Goal: Task Accomplishment & Management: Manage account settings

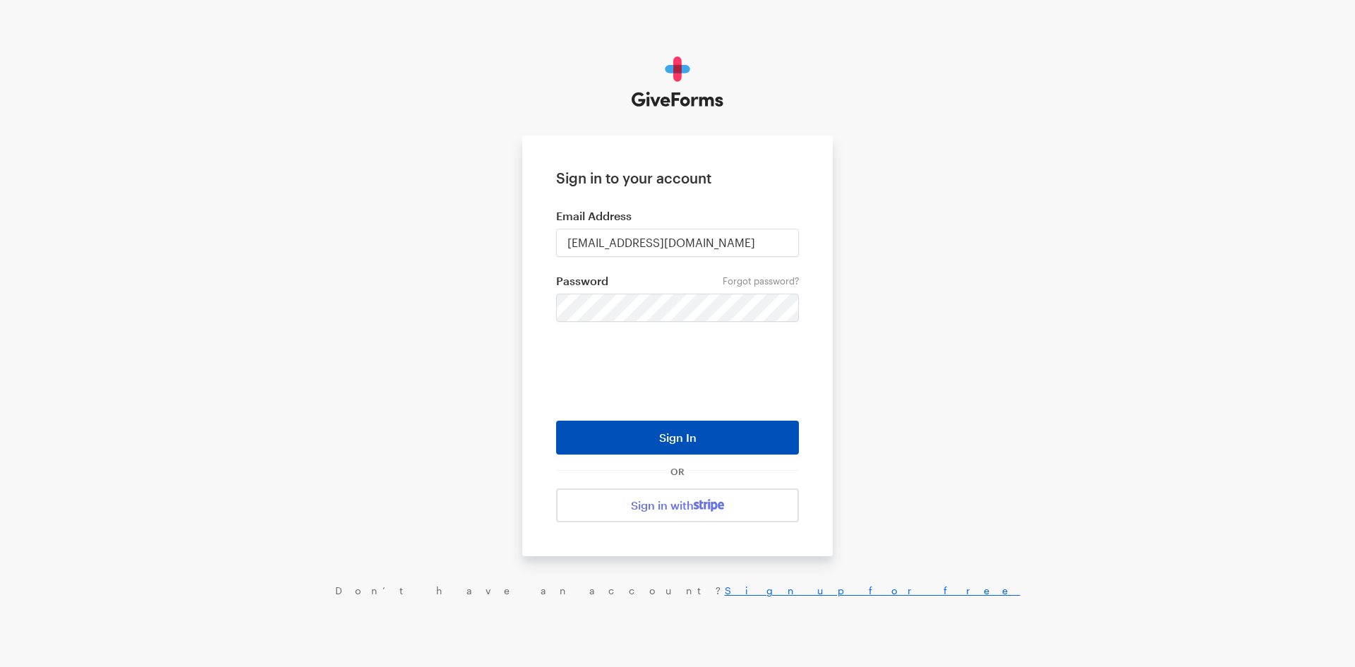
click at [697, 440] on button "Sign In" at bounding box center [677, 438] width 243 height 34
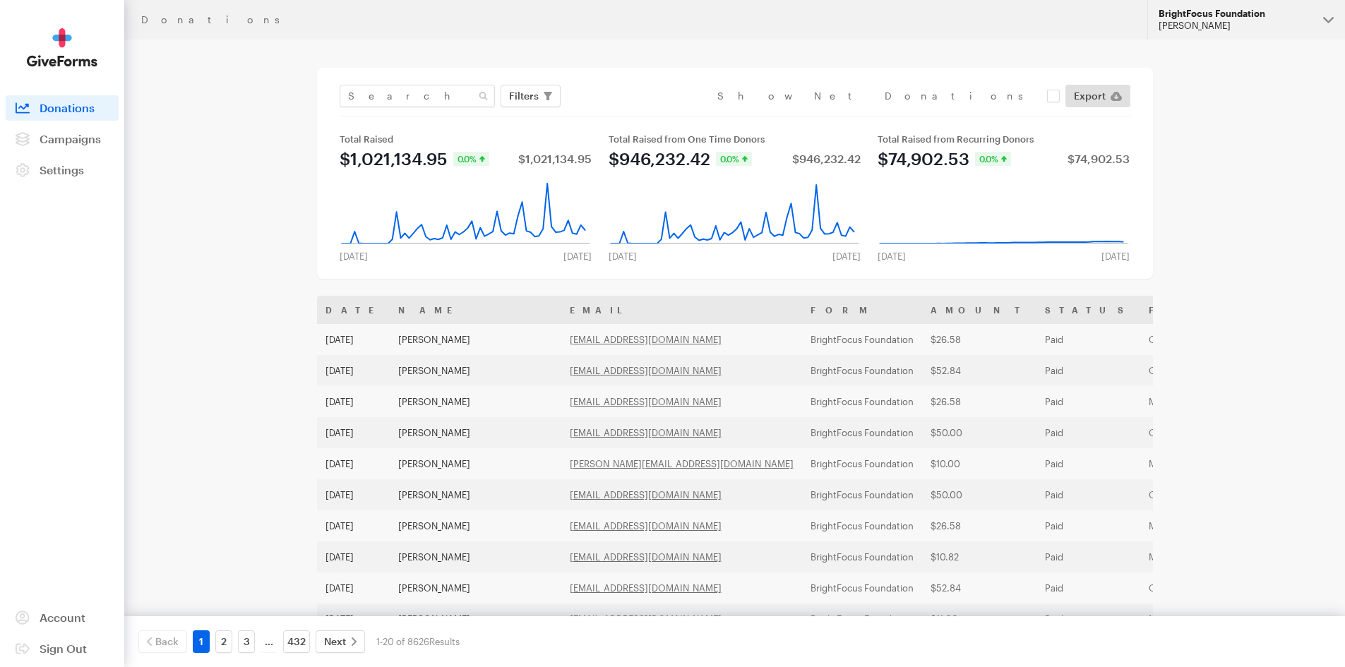
click at [1195, 21] on div "[PERSON_NAME]" at bounding box center [1234, 26] width 153 height 12
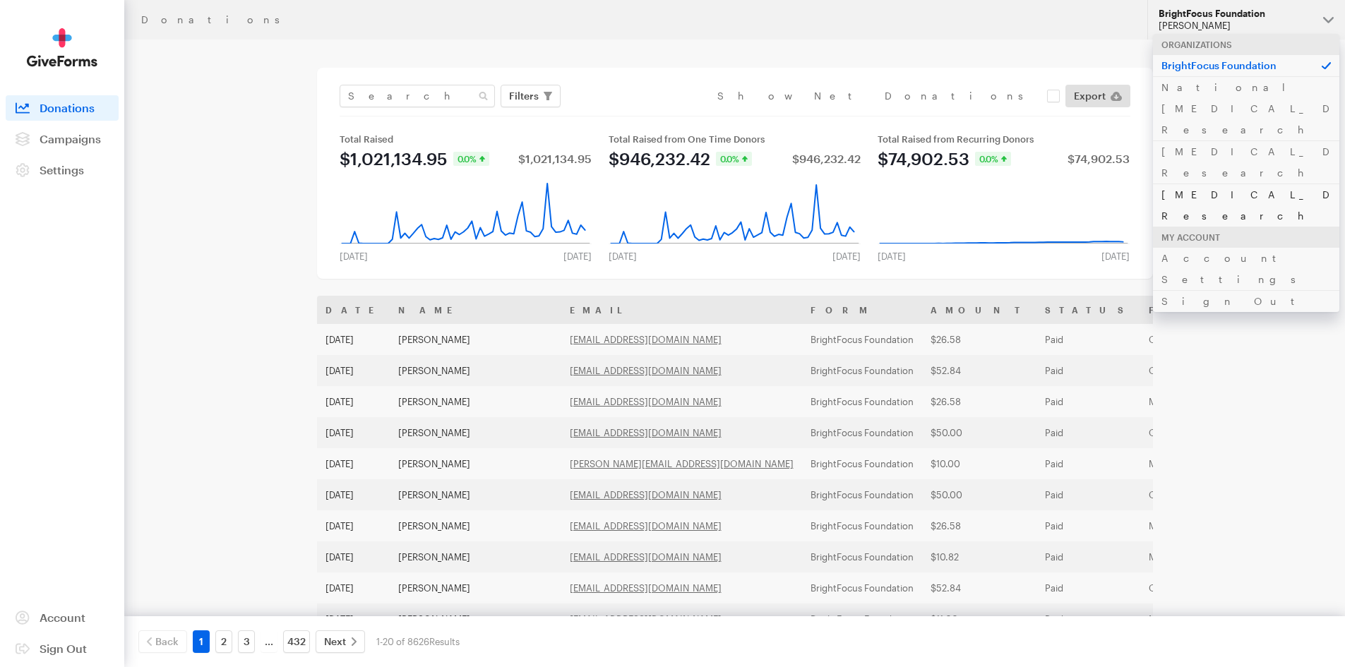
click at [1194, 184] on link "[MEDICAL_DATA] Research" at bounding box center [1246, 205] width 186 height 43
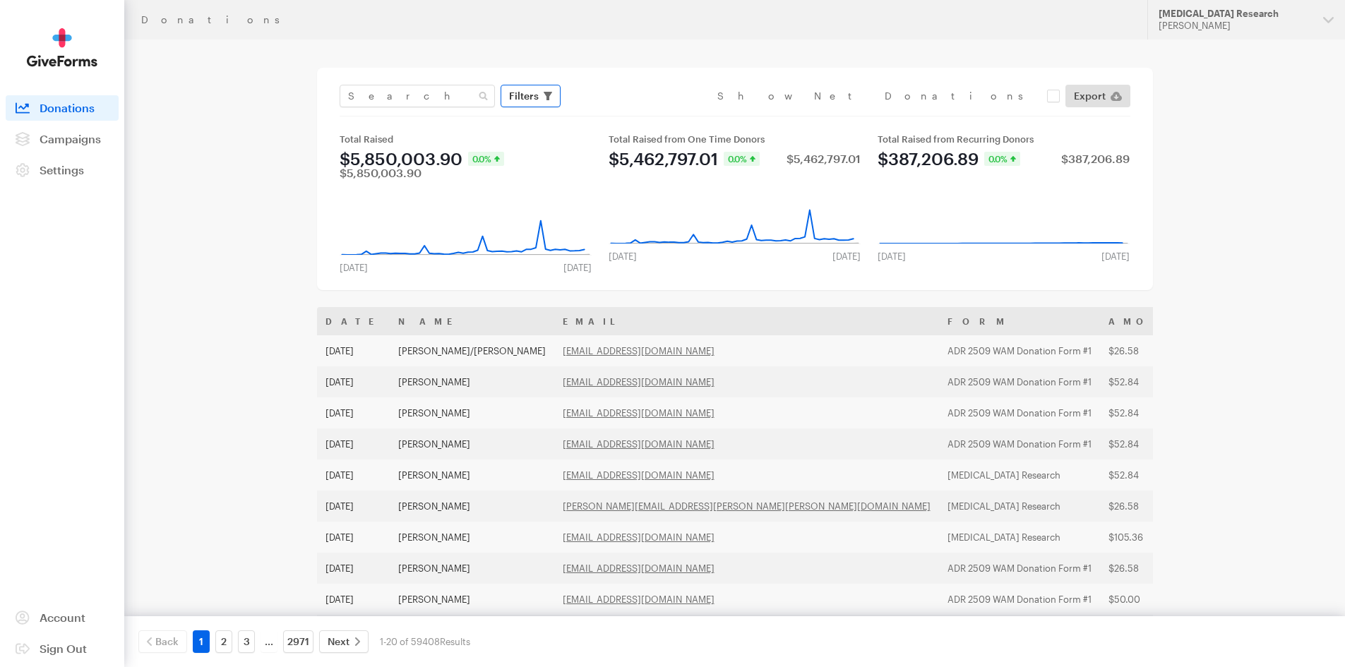
click at [521, 95] on span "Filters" at bounding box center [524, 96] width 30 height 17
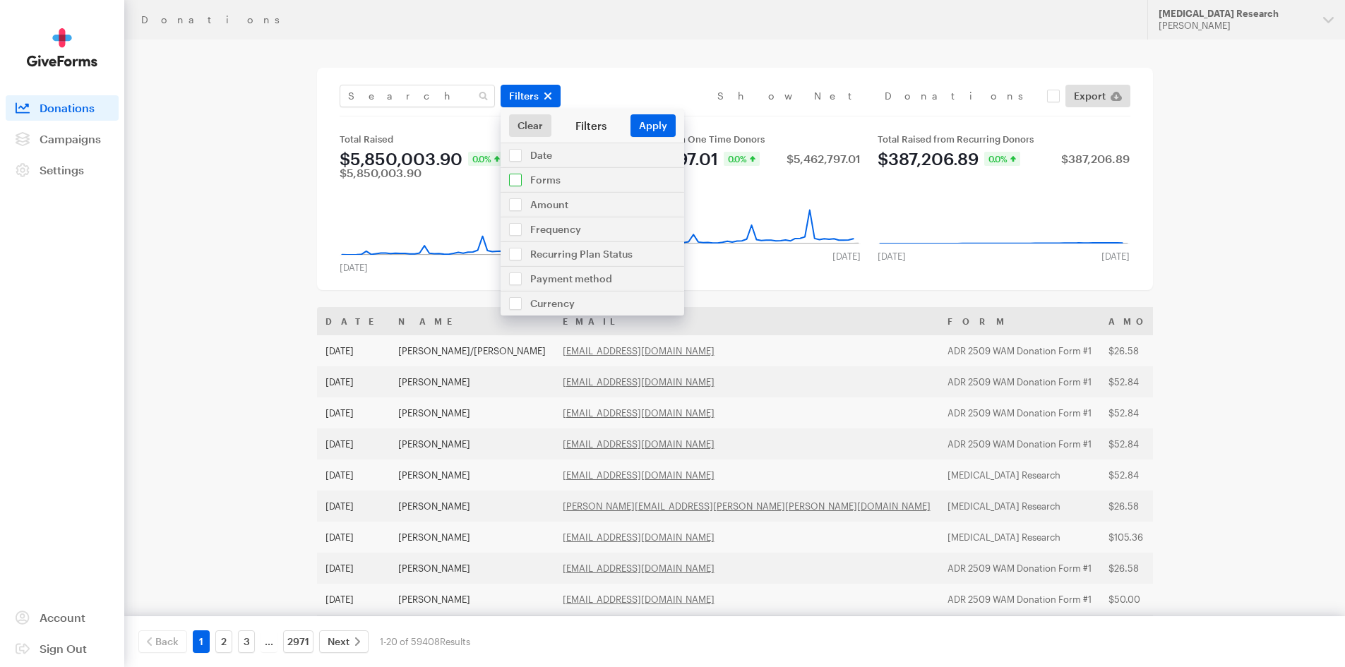
click at [541, 181] on input "checkbox" at bounding box center [592, 180] width 184 height 24
checkbox input "true"
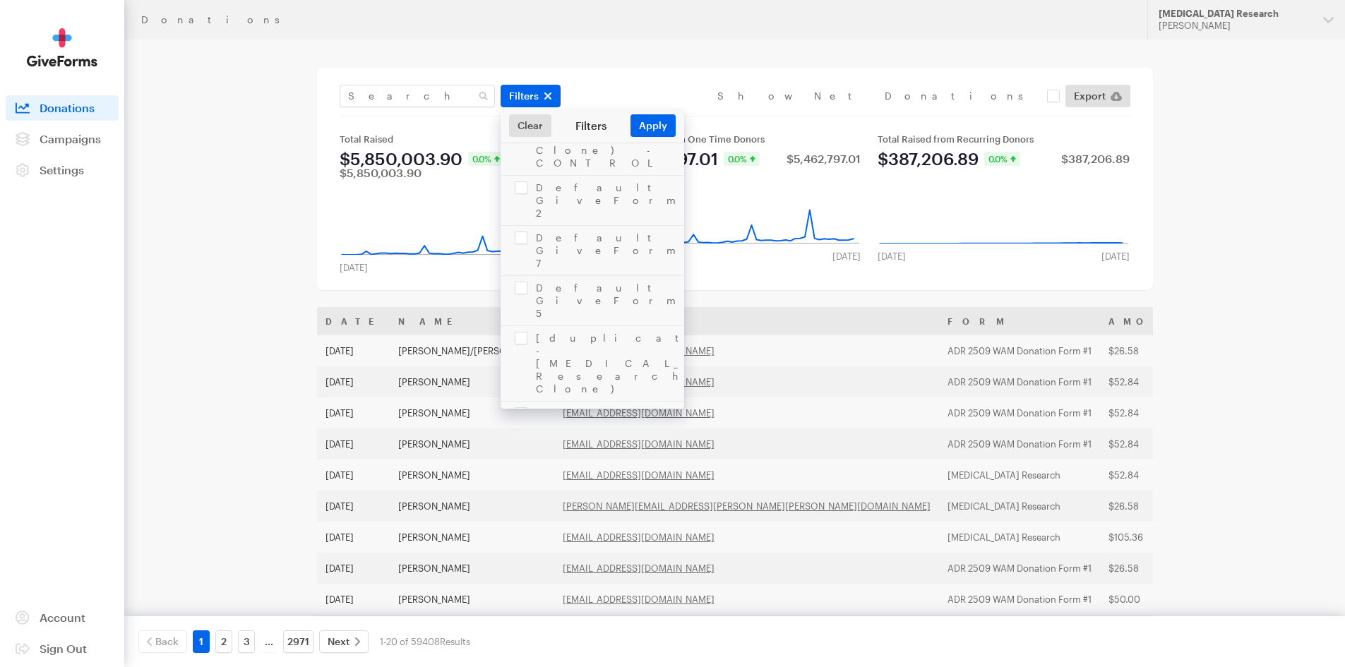
scroll to position [198, 0]
click at [521, 524] on input "checkbox" at bounding box center [592, 555] width 184 height 62
checkbox input "true"
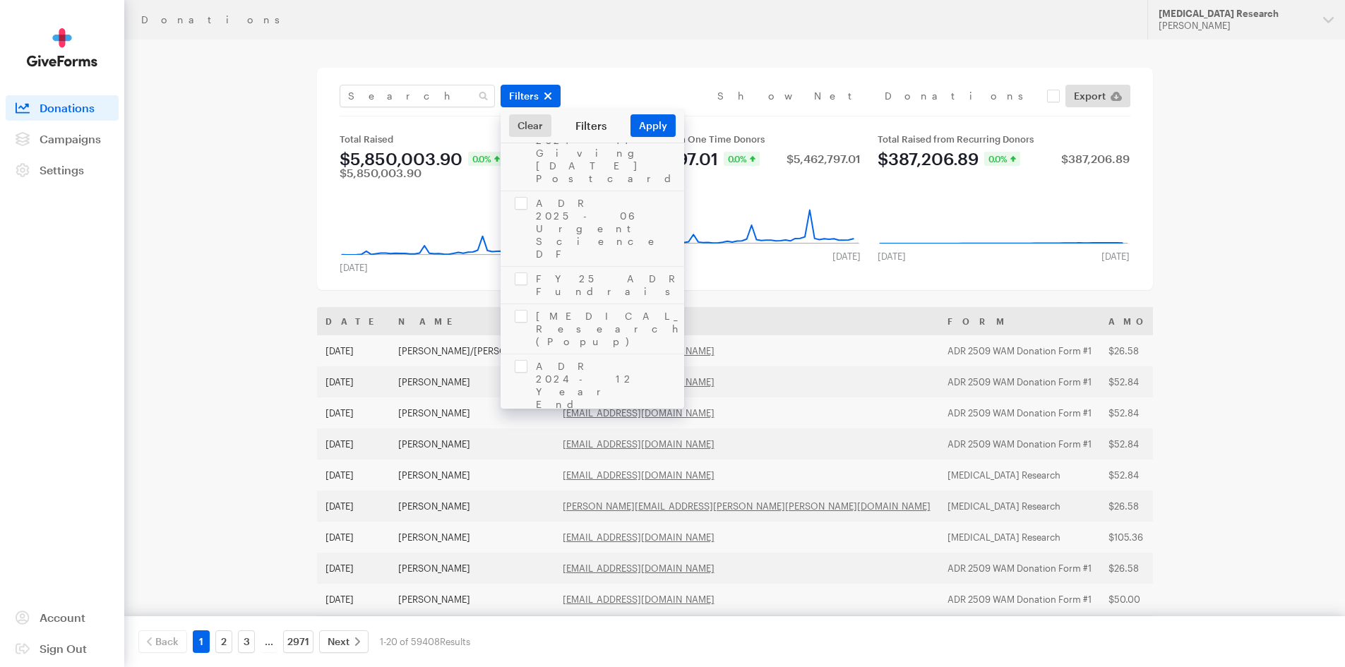
checkbox input "true"
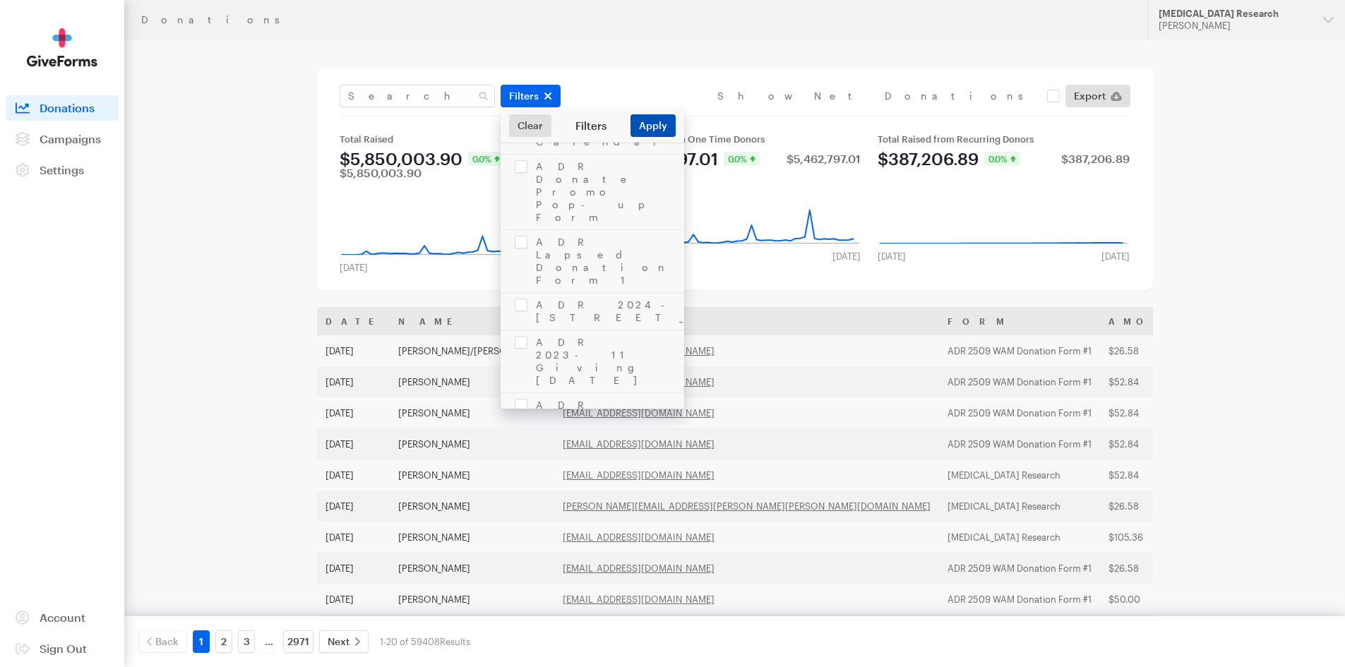
click at [656, 126] on button "Apply" at bounding box center [652, 125] width 45 height 23
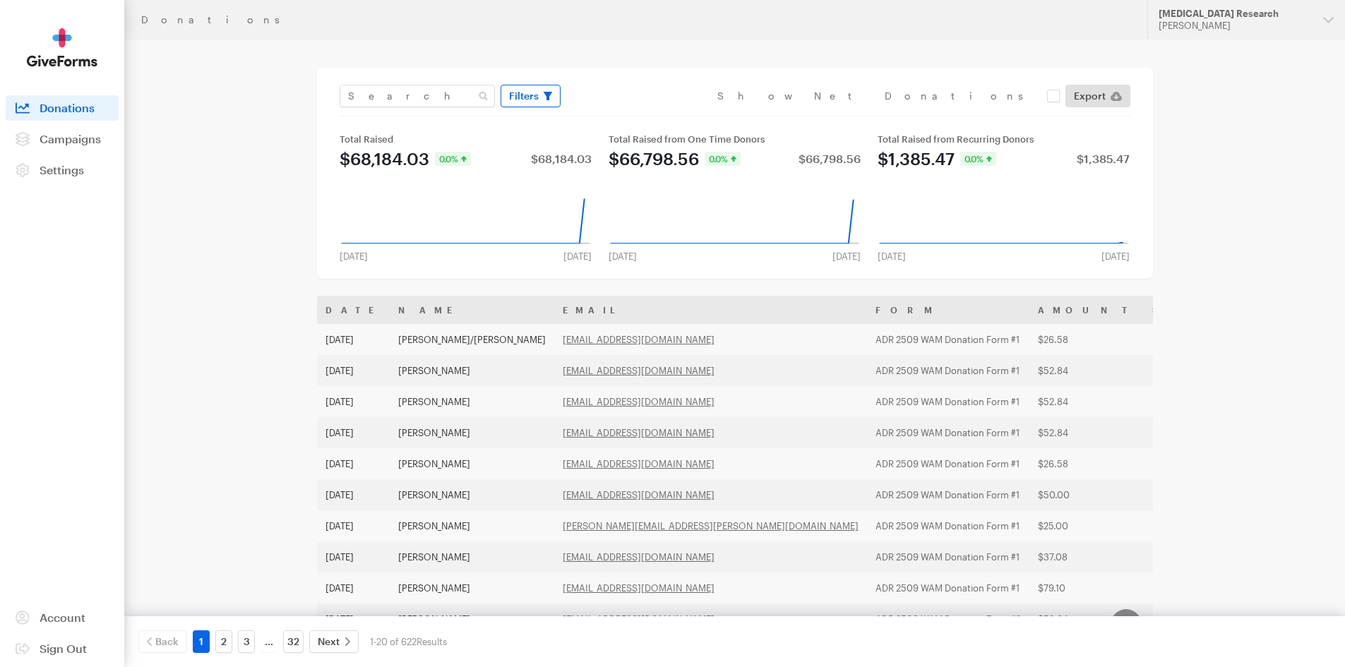
click at [531, 100] on span "Filters" at bounding box center [524, 96] width 30 height 17
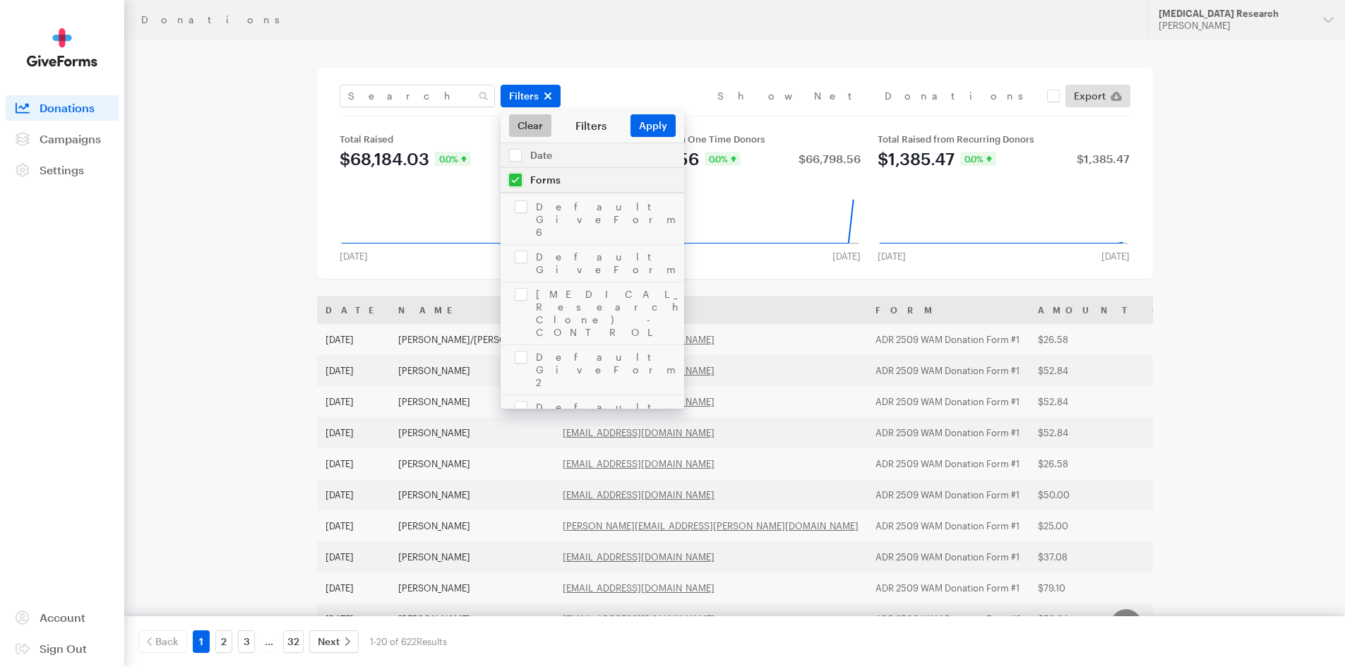
click at [530, 127] on link "Clear" at bounding box center [530, 125] width 42 height 23
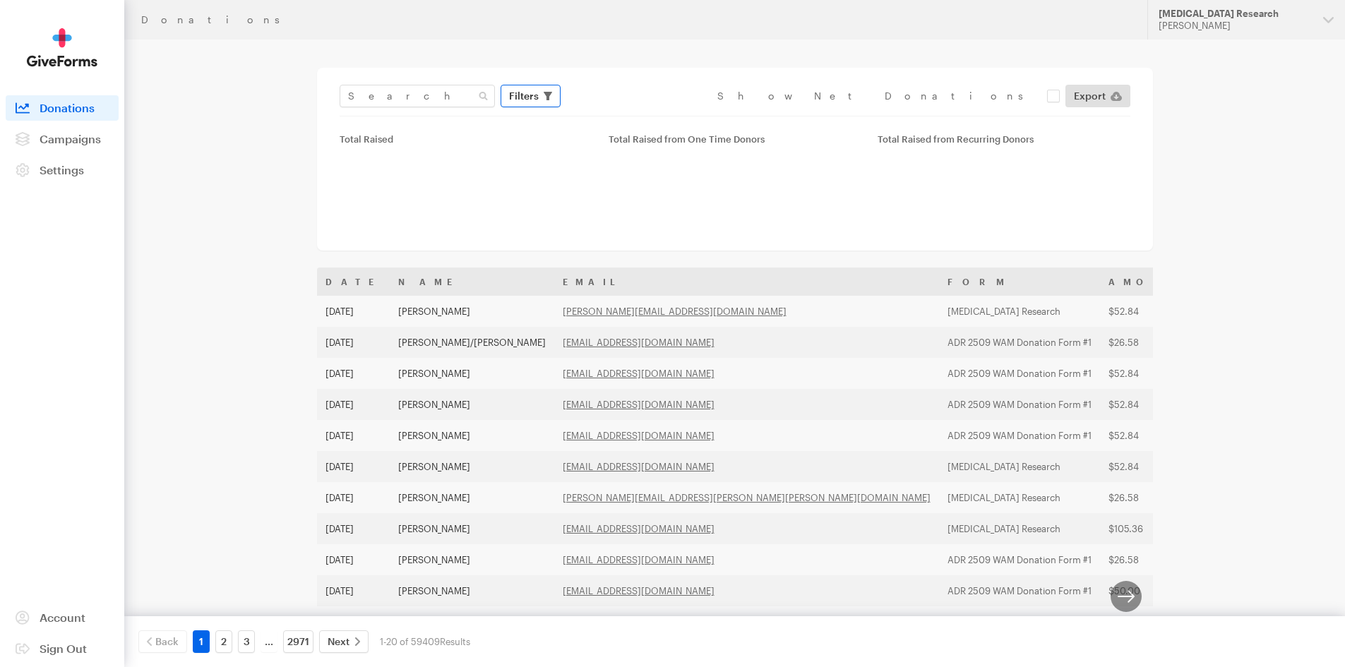
click at [536, 97] on span "Filters" at bounding box center [524, 96] width 30 height 17
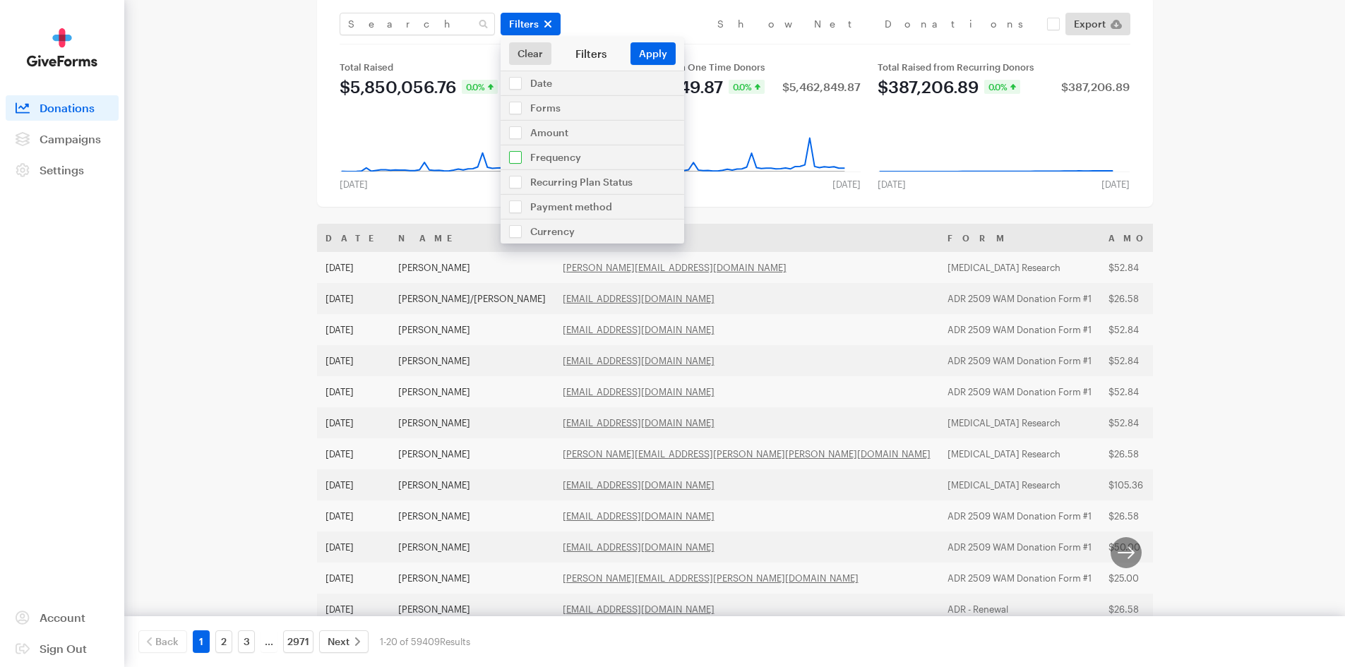
scroll to position [141, 0]
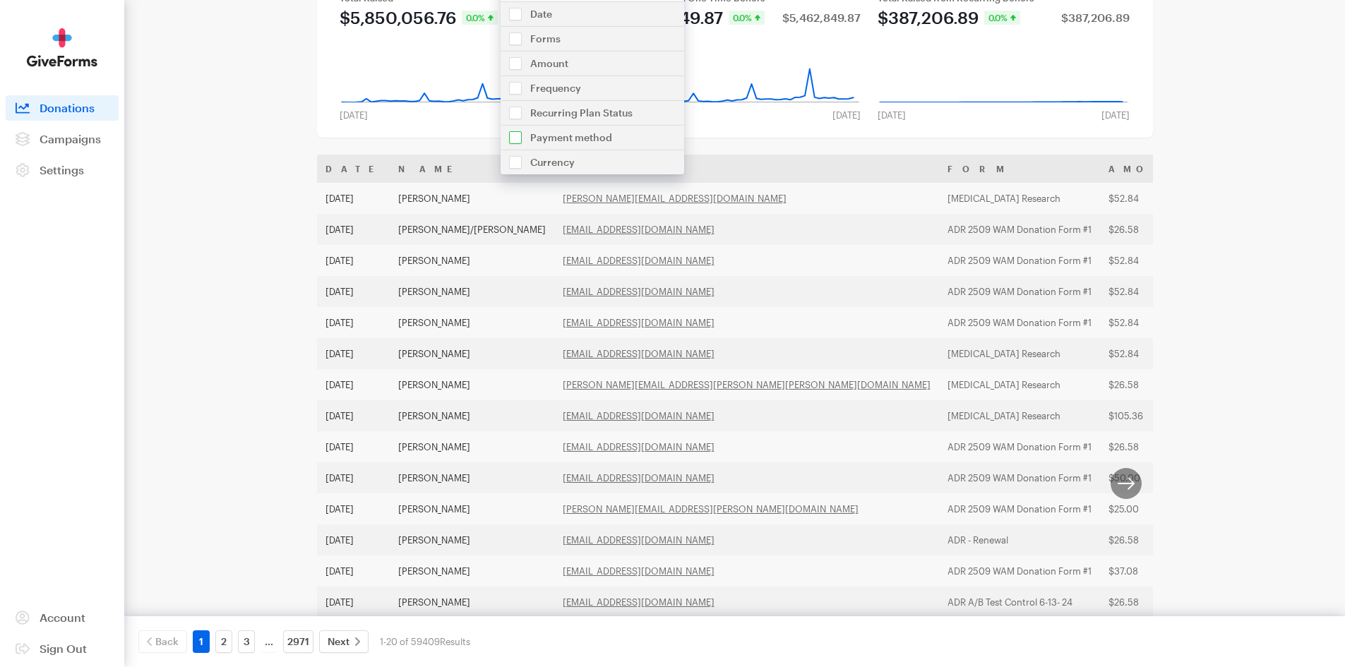
click at [515, 131] on input "checkbox" at bounding box center [592, 138] width 184 height 24
checkbox input "true"
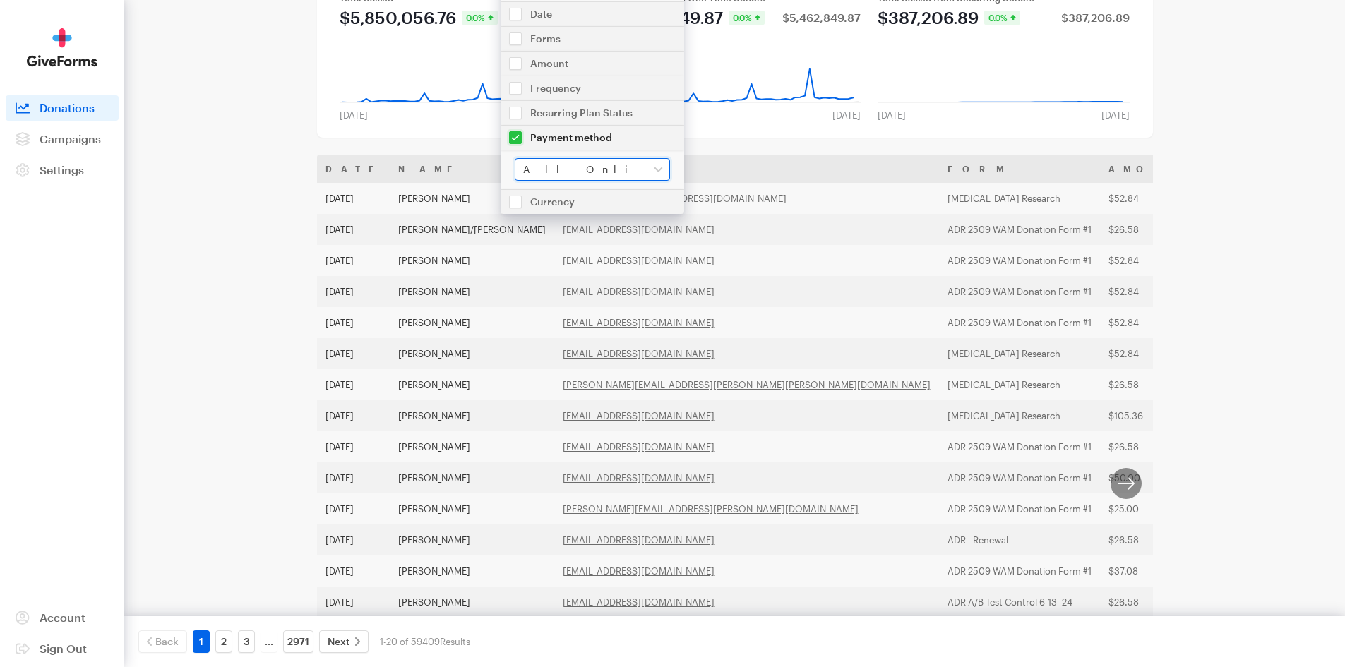
click at [540, 167] on select "All Online Payments Visa MasterCard American Express Discover PayPal ACH Bank T…" at bounding box center [592, 169] width 155 height 23
select select "daf"
click at [515, 158] on select "All Online Payments Visa MasterCard American Express Discover PayPal ACH Bank T…" at bounding box center [592, 169] width 155 height 23
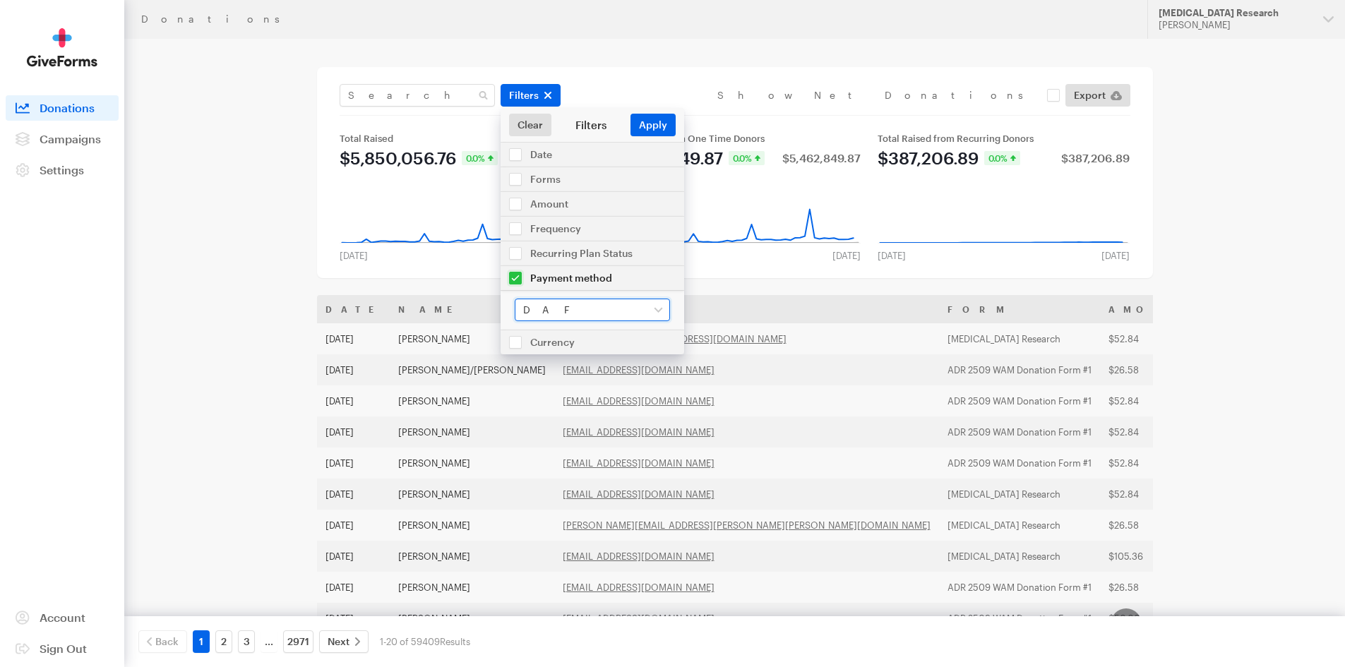
scroll to position [0, 0]
click at [654, 124] on button "Apply" at bounding box center [652, 125] width 45 height 23
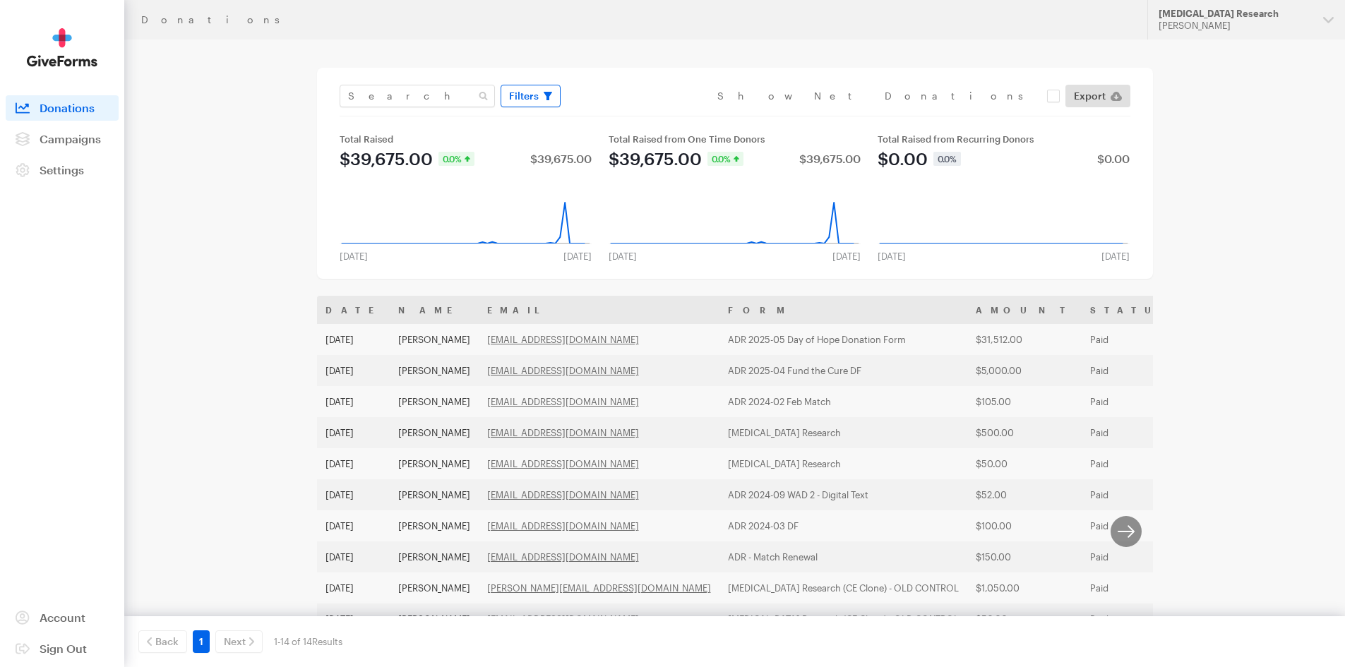
click at [535, 86] on button "Filters" at bounding box center [530, 96] width 60 height 23
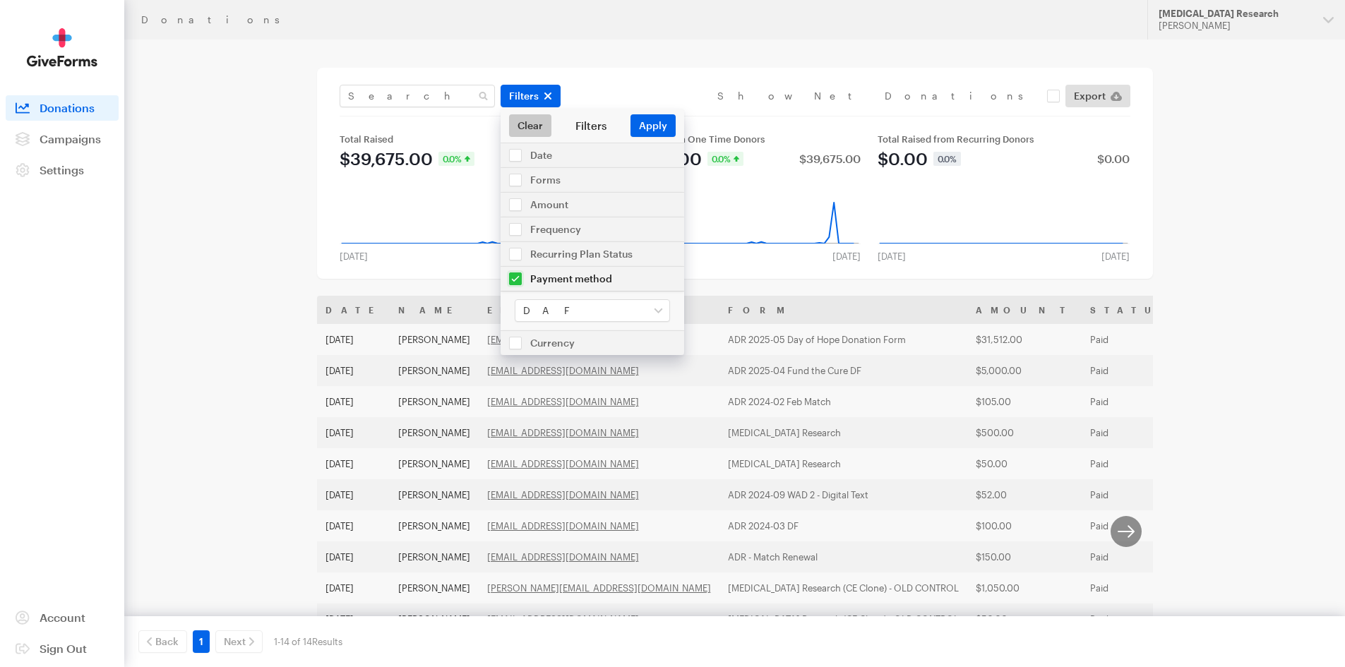
click at [534, 122] on link "Clear" at bounding box center [530, 125] width 42 height 23
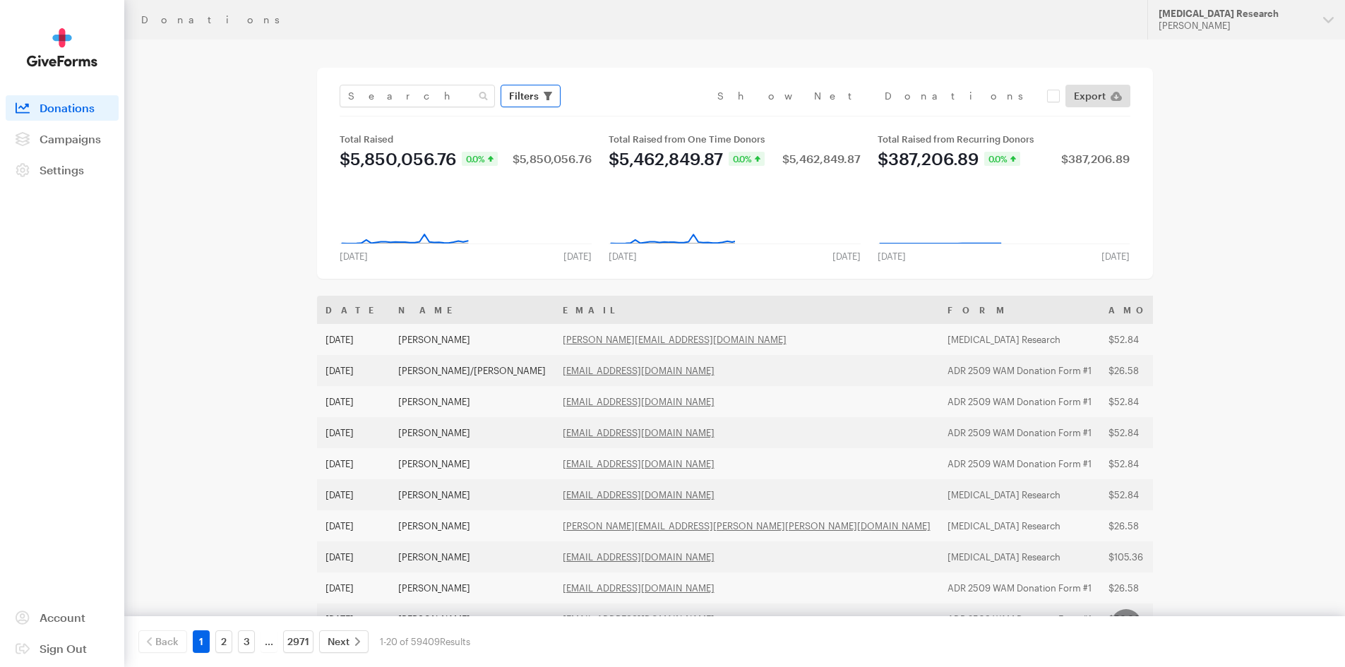
click at [540, 92] on button "Filters" at bounding box center [530, 96] width 60 height 23
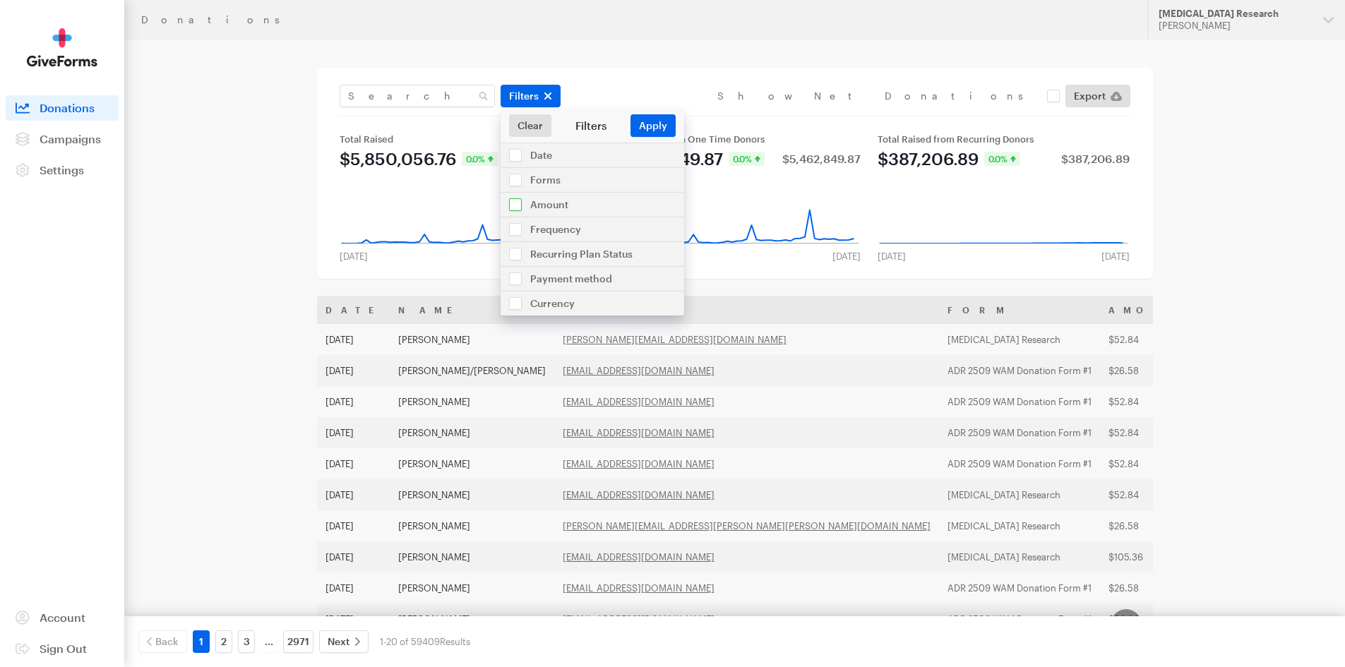
click at [546, 203] on input "checkbox" at bounding box center [592, 205] width 184 height 24
checkbox input "true"
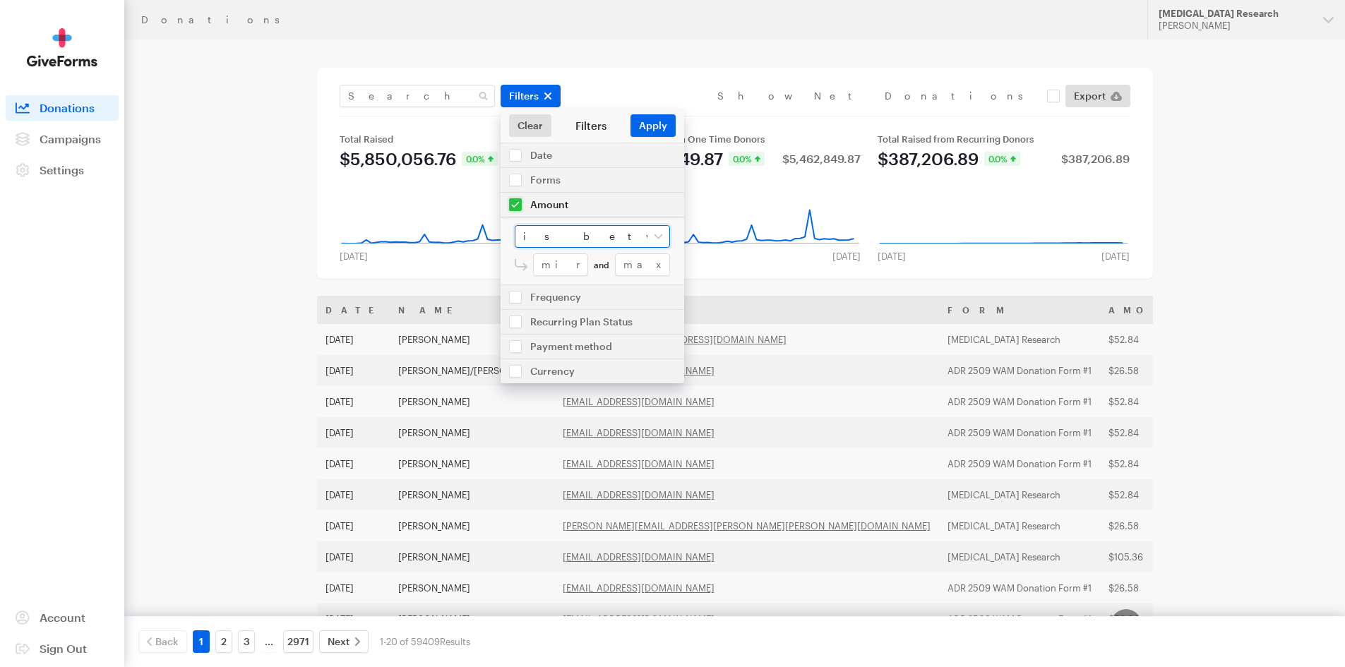
click at [544, 231] on select "is between is less than is greater than is equal to" at bounding box center [592, 236] width 155 height 23
select select "greater"
click at [515, 225] on select "is between is less than is greater than is equal to" at bounding box center [592, 236] width 155 height 23
click at [568, 268] on input "number" at bounding box center [601, 264] width 137 height 23
type input "999"
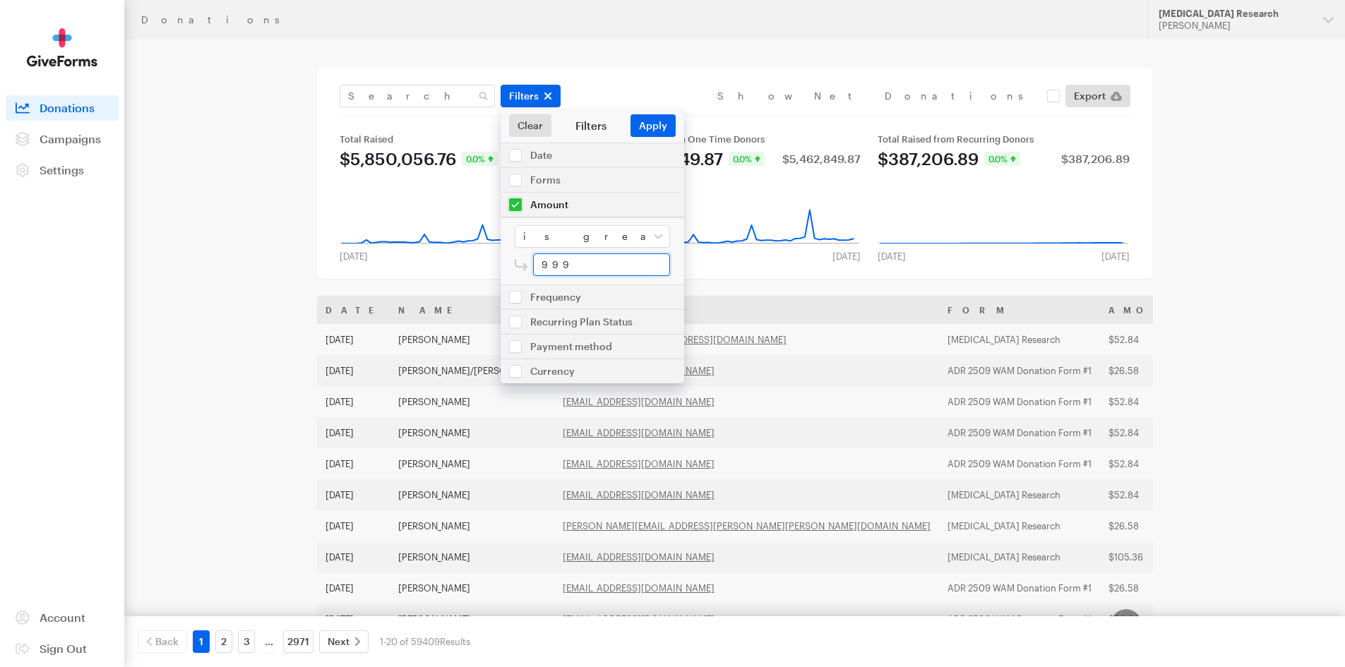
click at [630, 114] on button "Apply" at bounding box center [652, 125] width 45 height 23
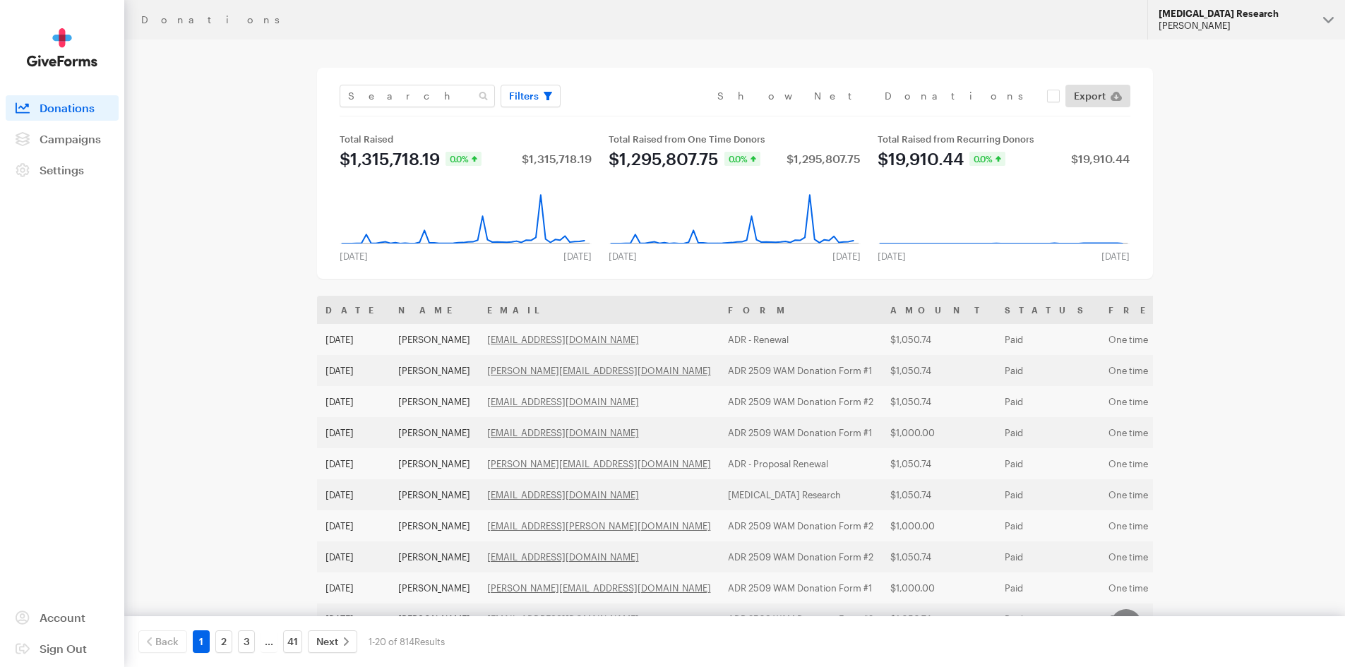
click at [1242, 18] on div "[MEDICAL_DATA] Research" at bounding box center [1234, 14] width 153 height 12
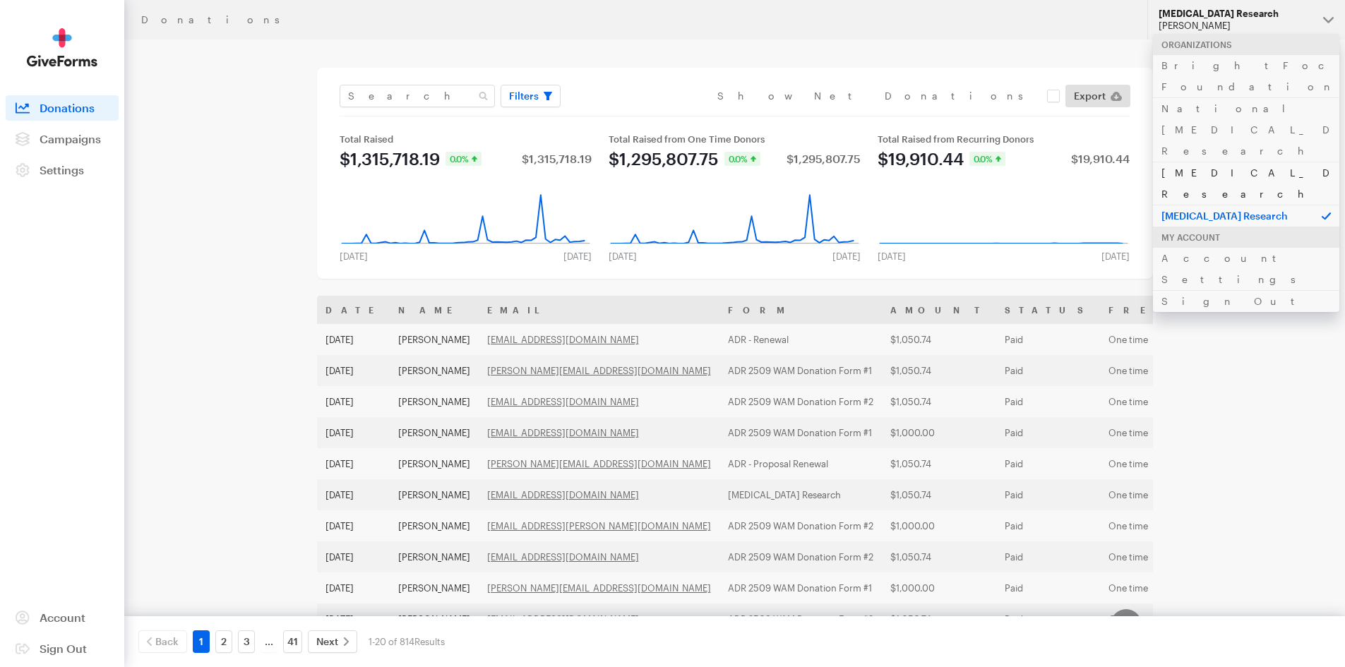
click at [1203, 162] on link "[MEDICAL_DATA] Research" at bounding box center [1246, 183] width 186 height 43
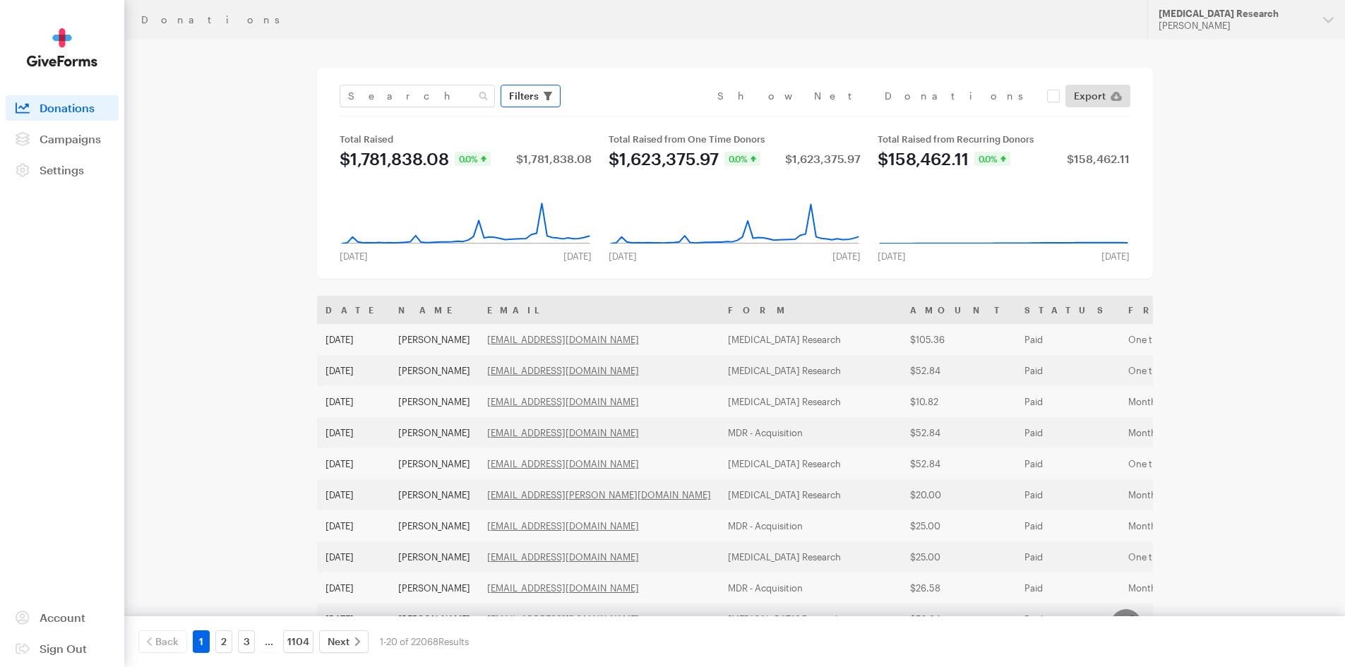
click at [522, 100] on span "Filters" at bounding box center [524, 96] width 30 height 17
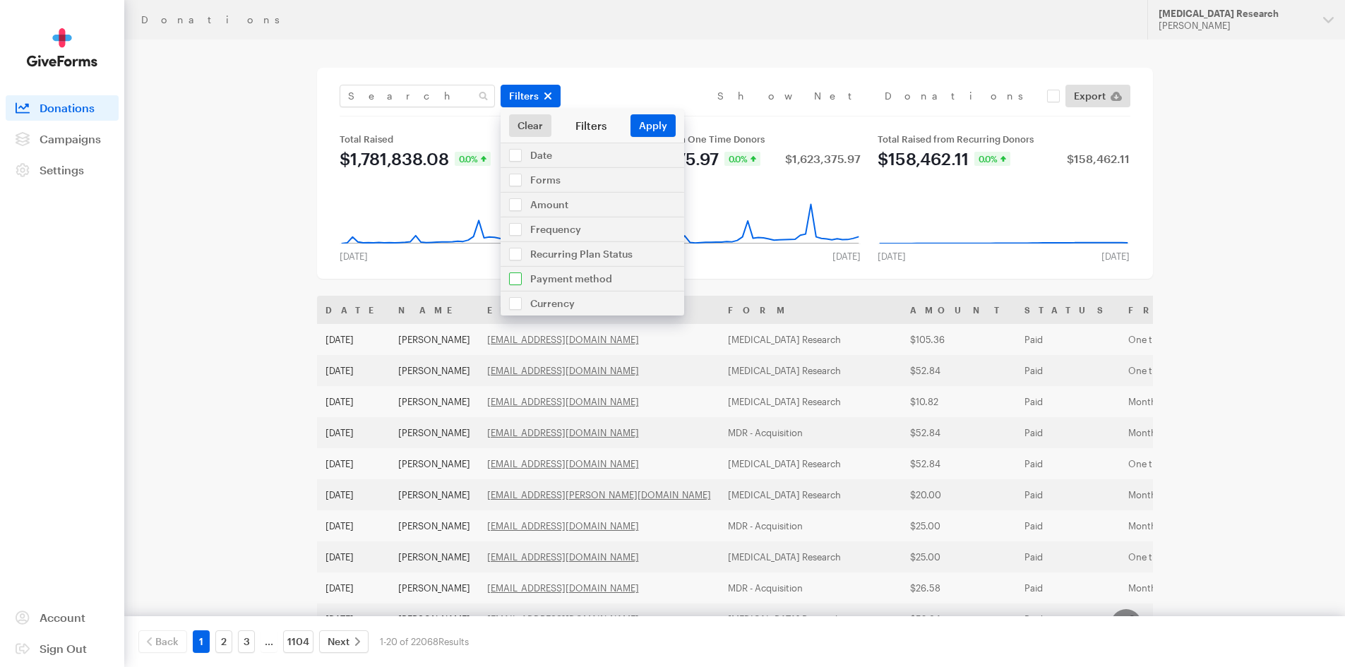
click at [556, 278] on input "checkbox" at bounding box center [592, 279] width 184 height 24
checkbox input "true"
click at [558, 307] on select "All Online Payments Visa MasterCard American Express Discover PayPal ACH Bank T…" at bounding box center [592, 310] width 155 height 23
select select "daf"
click at [515, 299] on select "All Online Payments Visa MasterCard American Express Discover PayPal ACH Bank T…" at bounding box center [592, 310] width 155 height 23
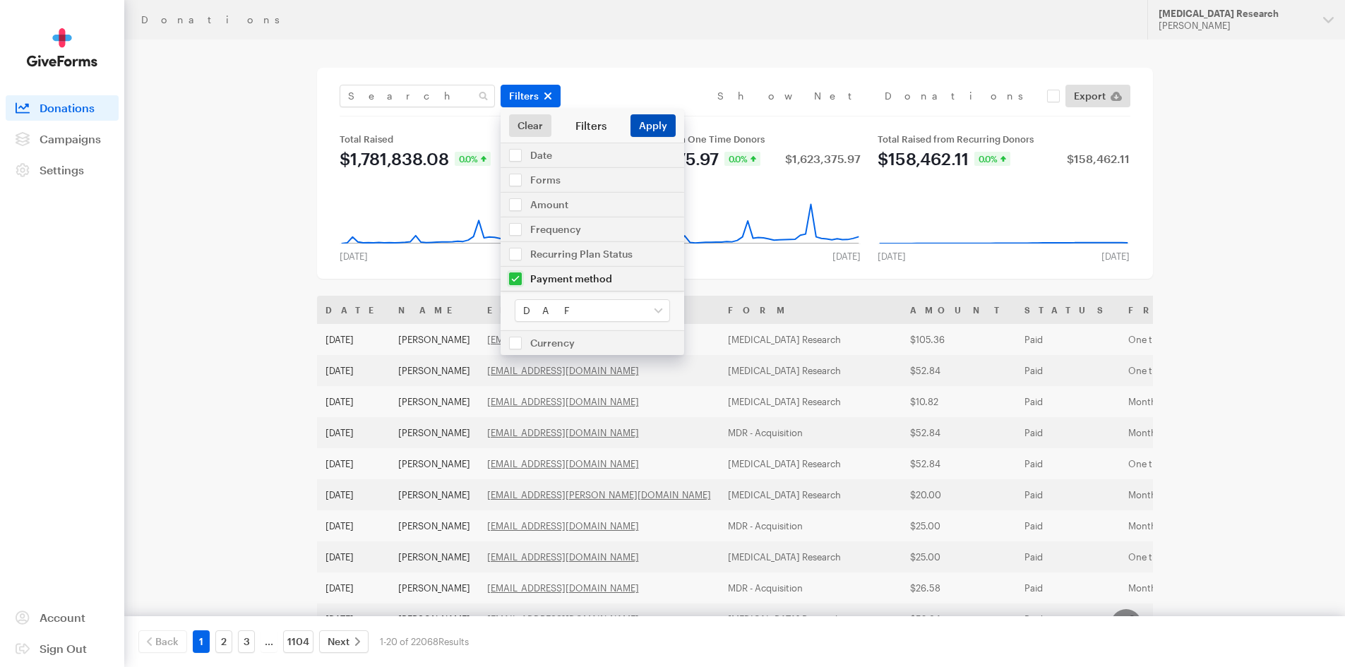
click at [646, 126] on button "Apply" at bounding box center [652, 125] width 45 height 23
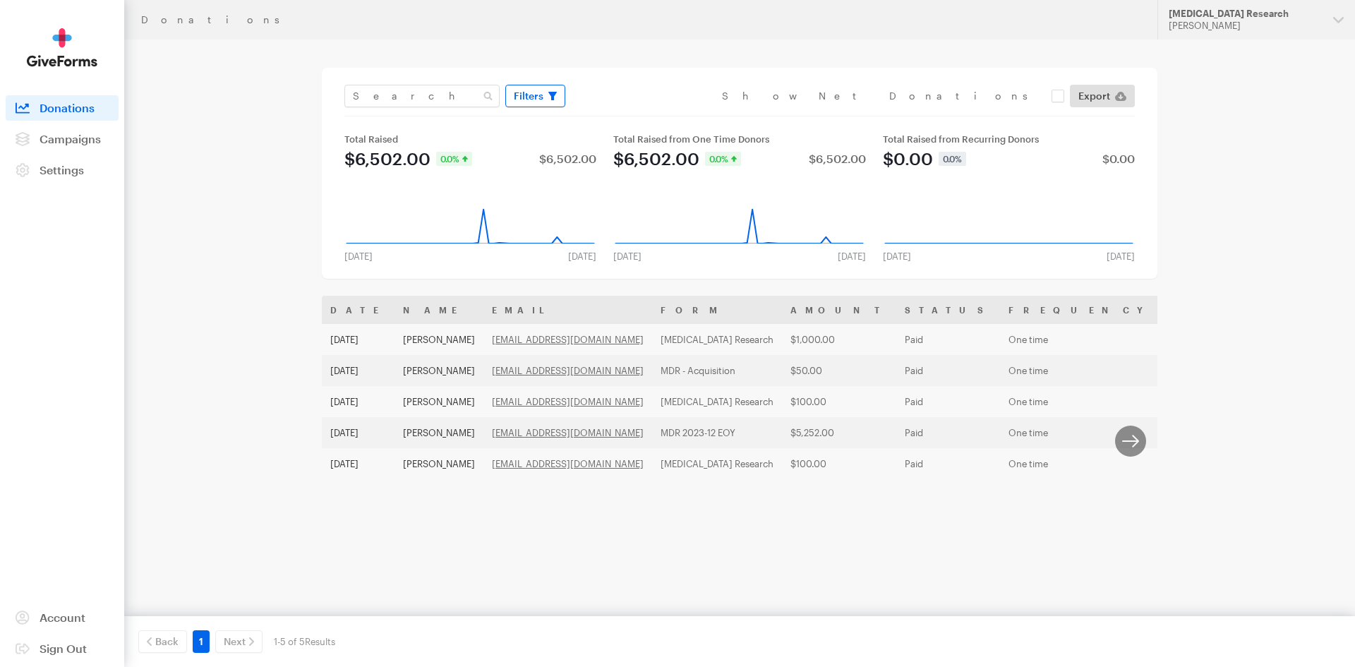
click at [546, 97] on button "Filters" at bounding box center [535, 96] width 60 height 23
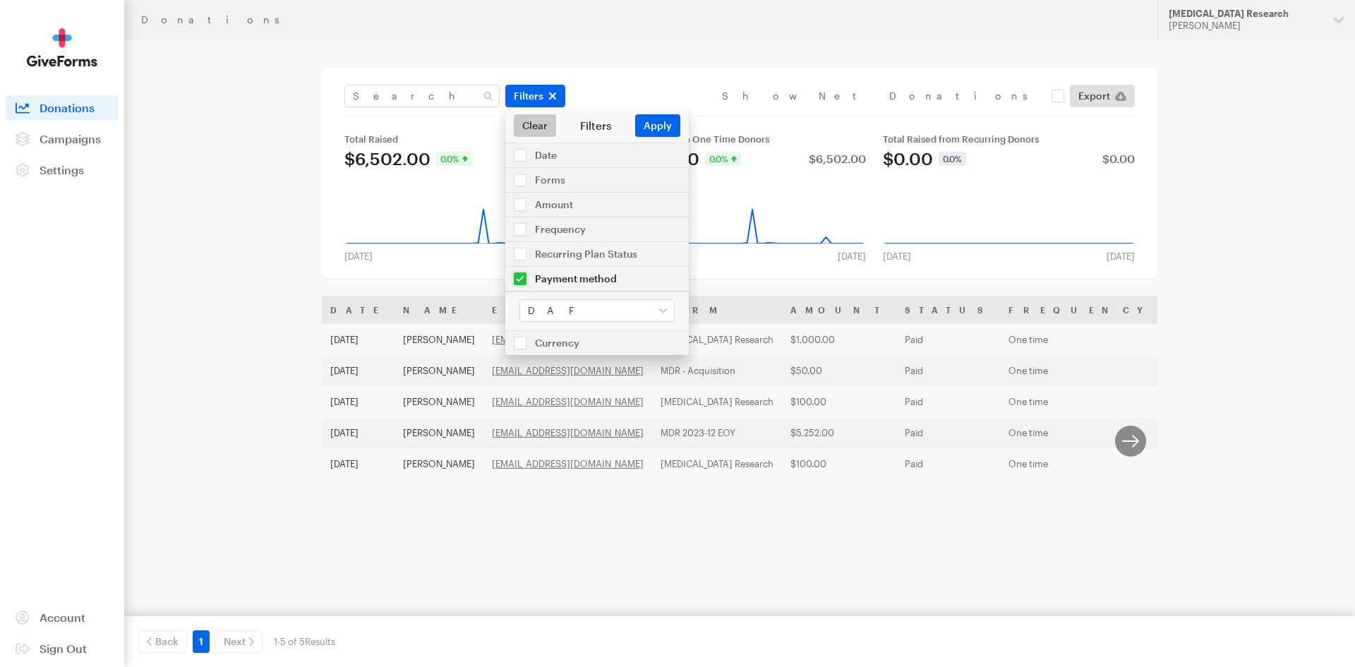
click at [550, 120] on link "Clear" at bounding box center [535, 125] width 42 height 23
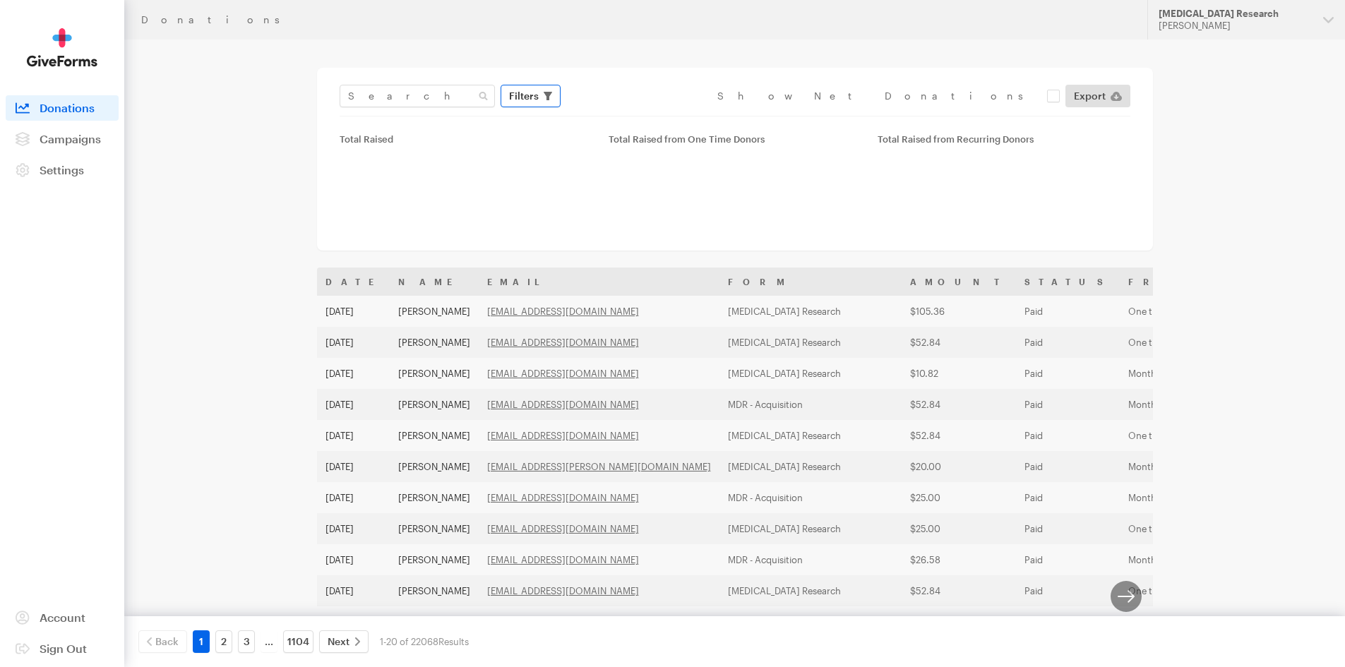
click at [539, 96] on button "Filters" at bounding box center [530, 96] width 60 height 23
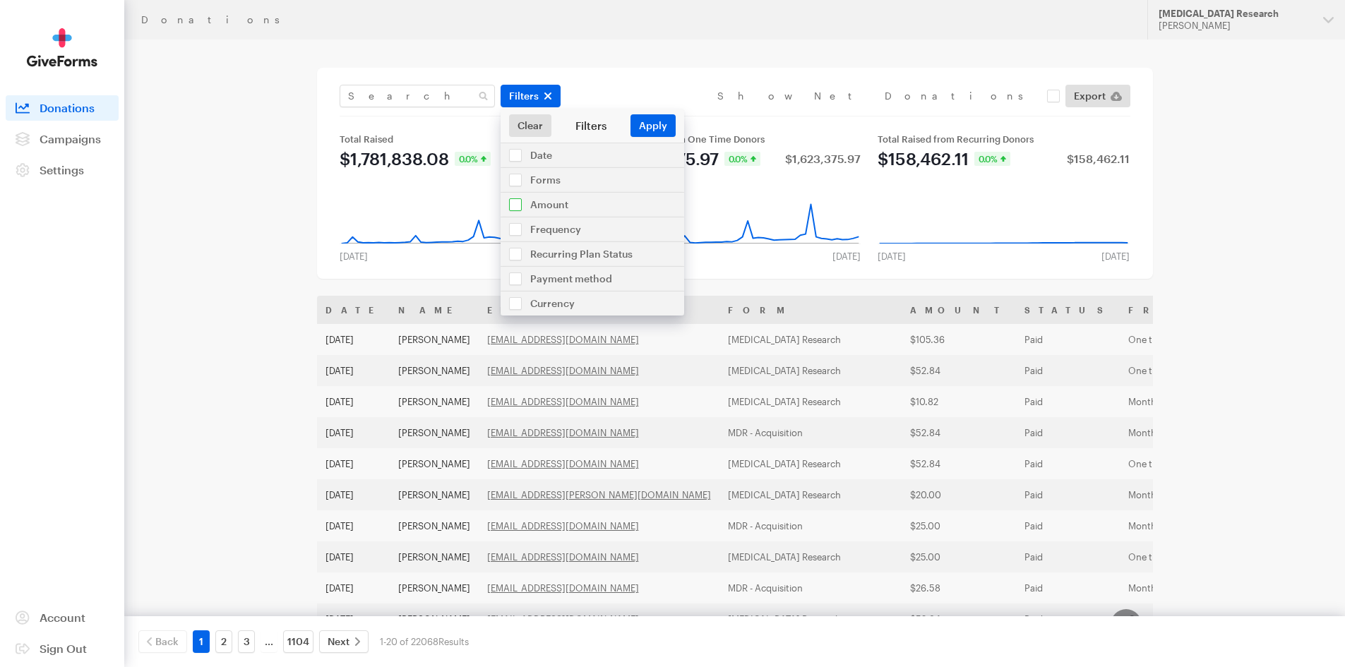
click at [543, 211] on input "checkbox" at bounding box center [592, 205] width 184 height 24
checkbox input "true"
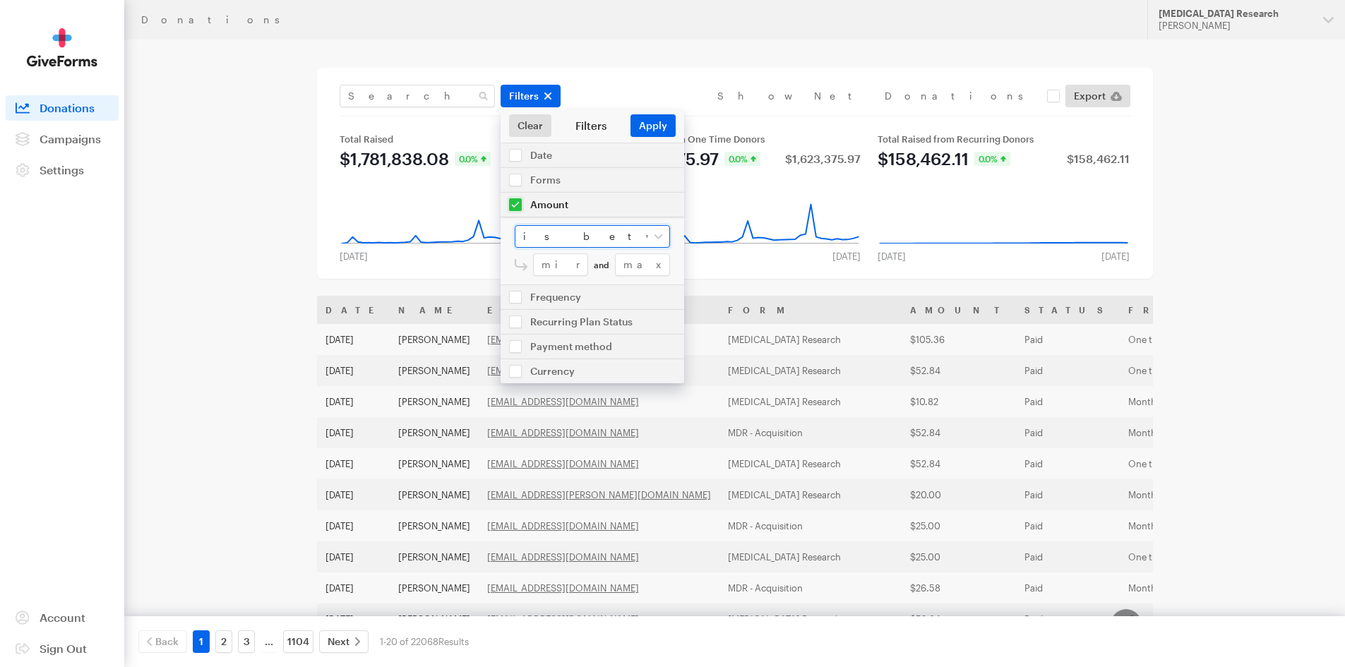
click at [535, 234] on select "is between is less than is greater than is equal to" at bounding box center [592, 236] width 155 height 23
select select "greater"
click at [515, 225] on select "is between is less than is greater than is equal to" at bounding box center [592, 236] width 155 height 23
click at [555, 268] on input "number" at bounding box center [601, 264] width 137 height 23
type input "999"
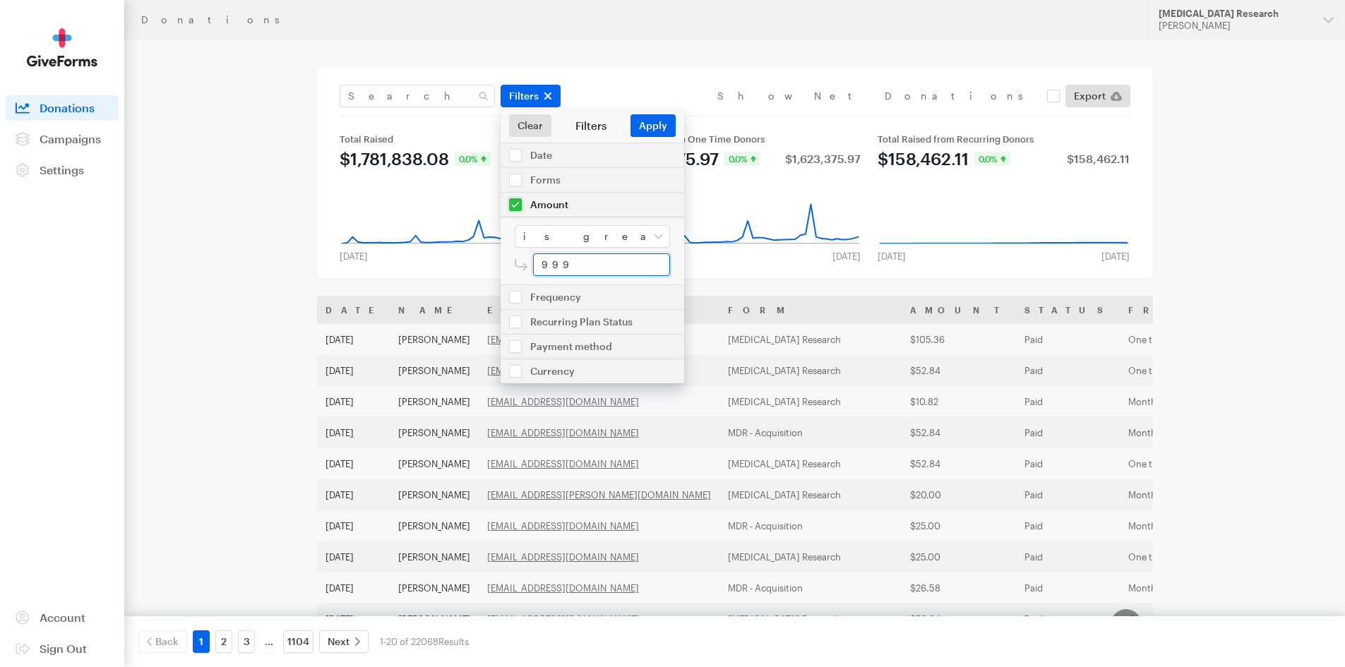
click at [630, 114] on button "Apply" at bounding box center [652, 125] width 45 height 23
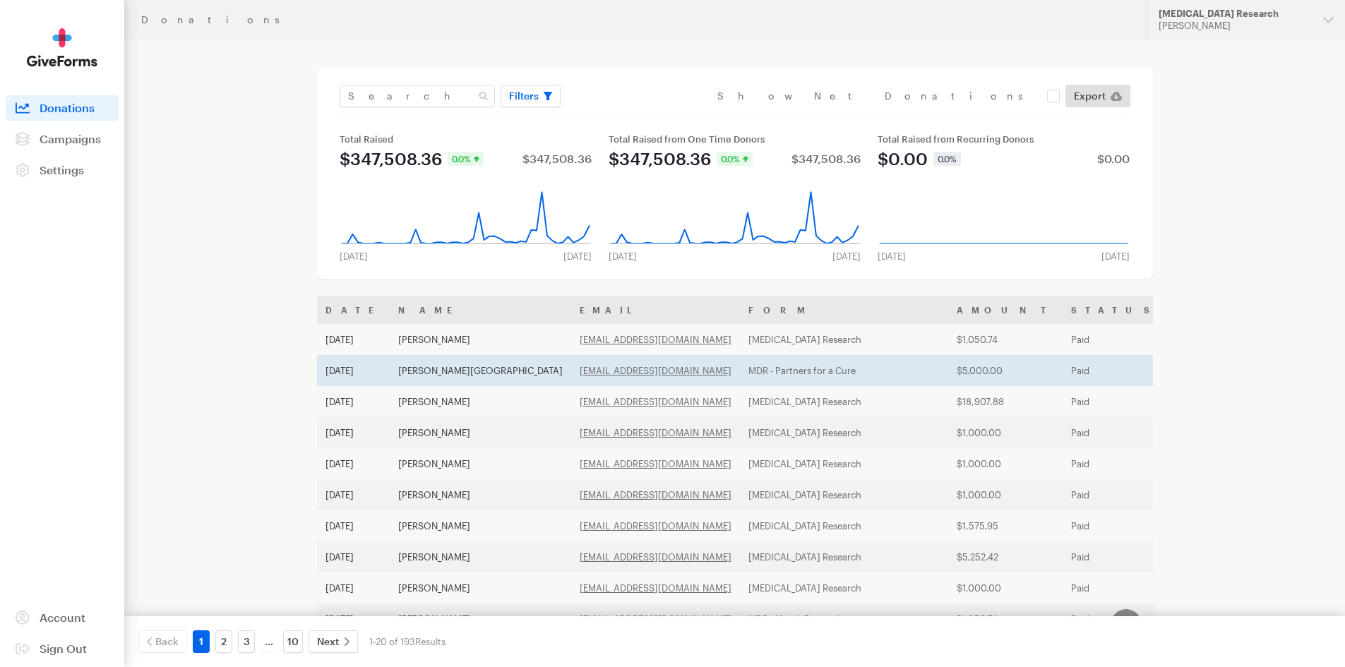
click at [450, 374] on td "[PERSON_NAME][GEOGRAPHIC_DATA]" at bounding box center [480, 370] width 181 height 31
